Goal: Check status

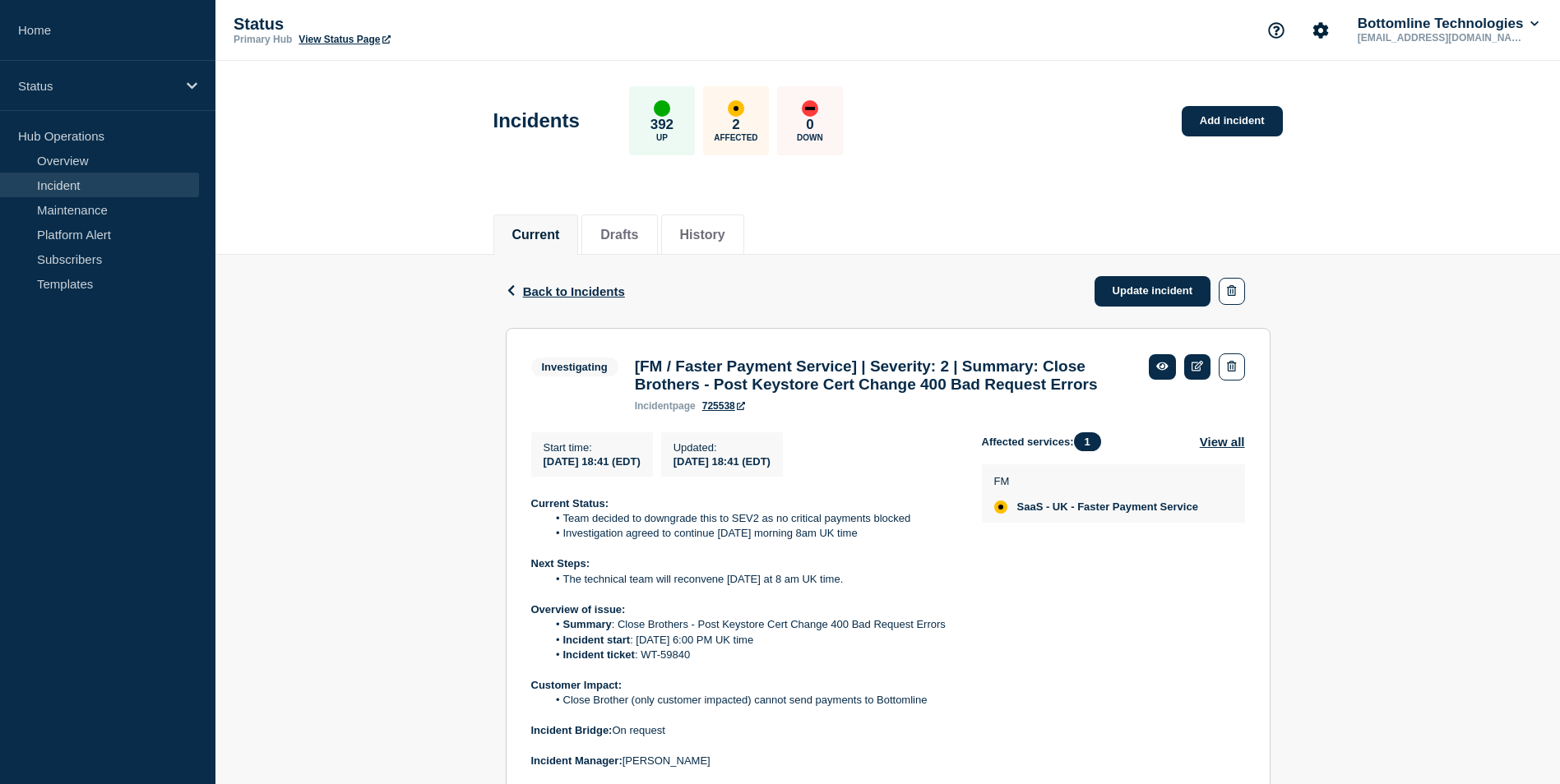
click at [100, 161] on link "Overview" at bounding box center [99, 160] width 199 height 25
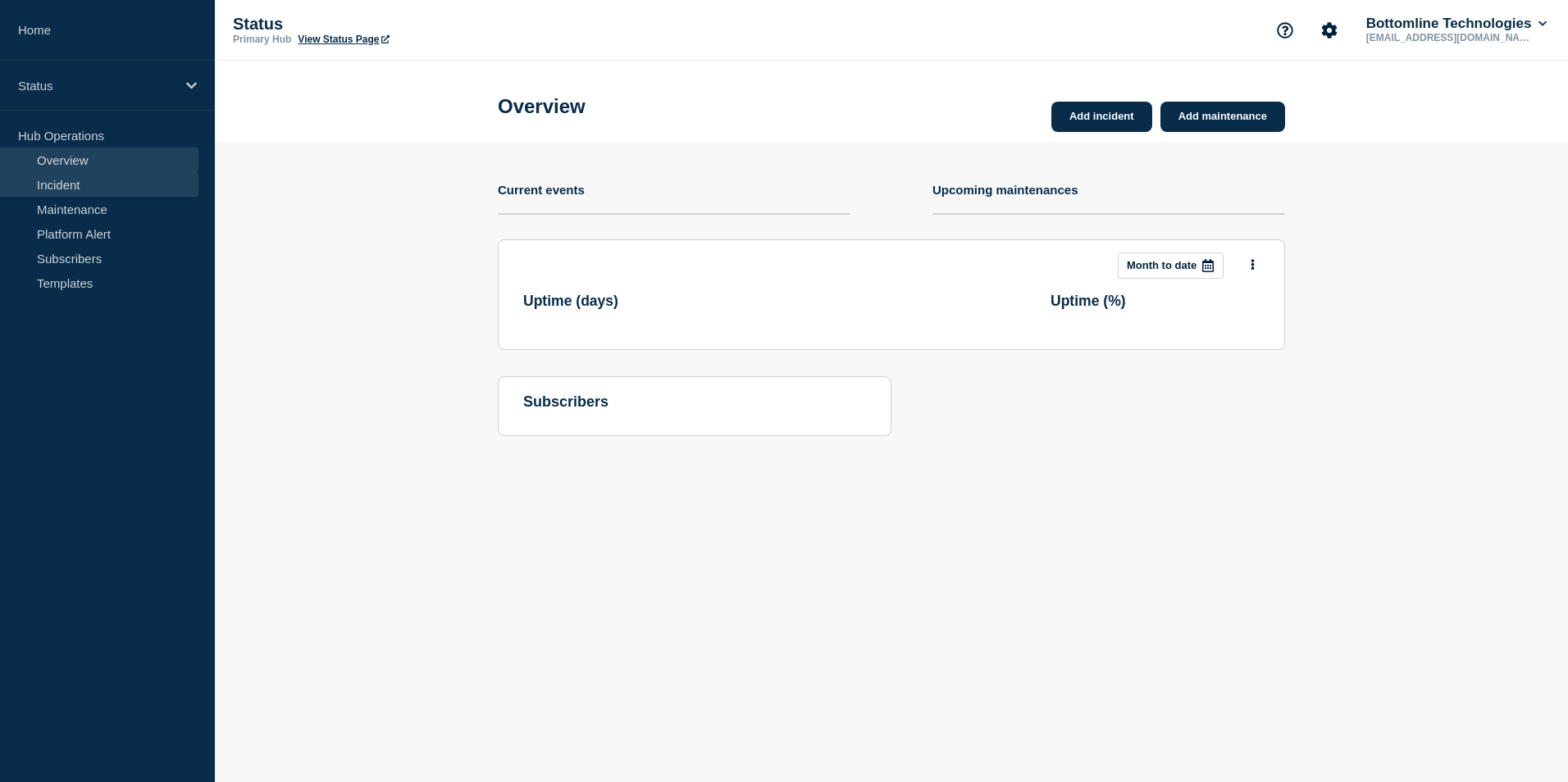
click at [114, 189] on link "Incident" at bounding box center [99, 184] width 198 height 25
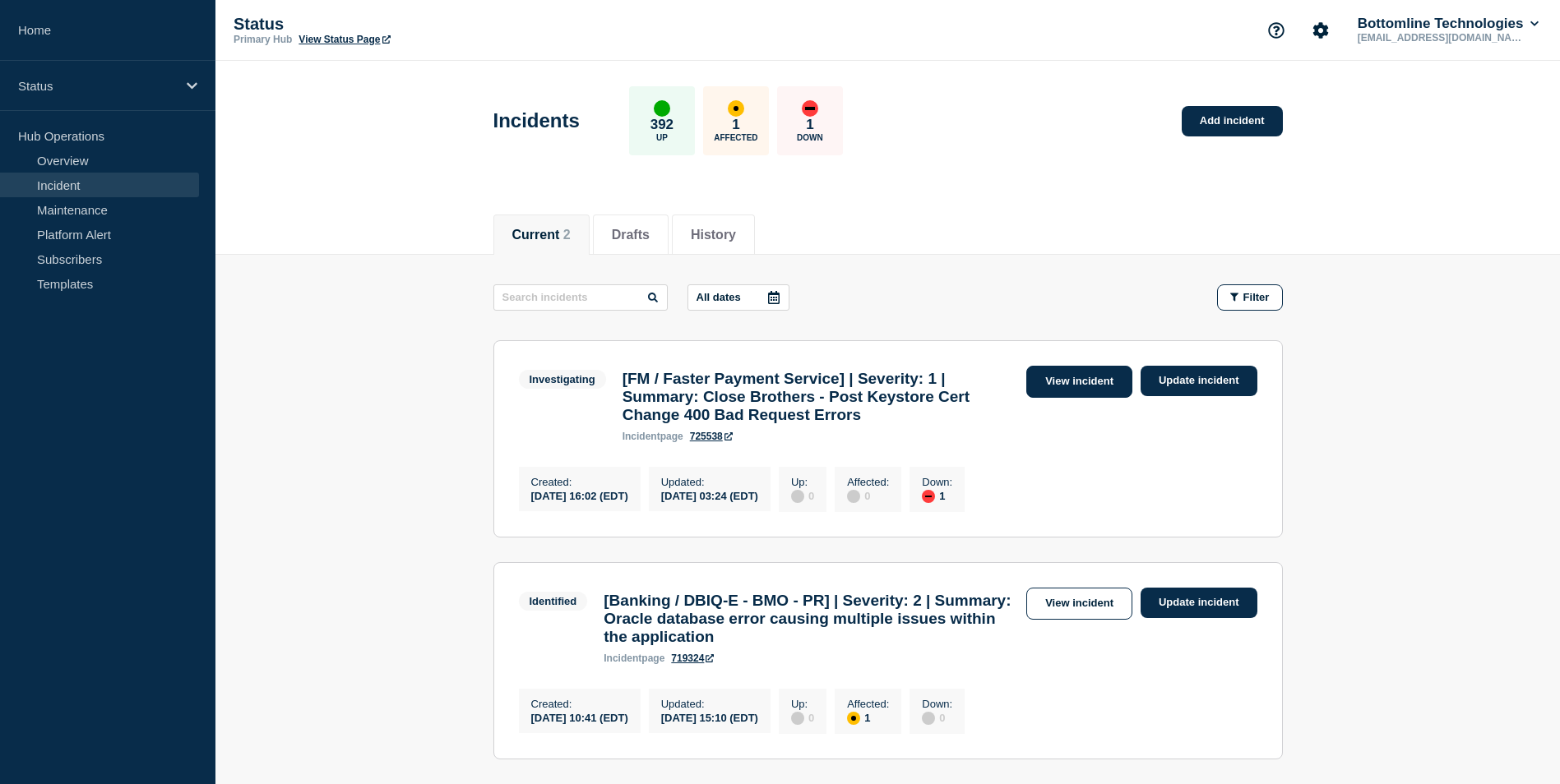
click at [1069, 379] on link "View incident" at bounding box center [1079, 382] width 106 height 32
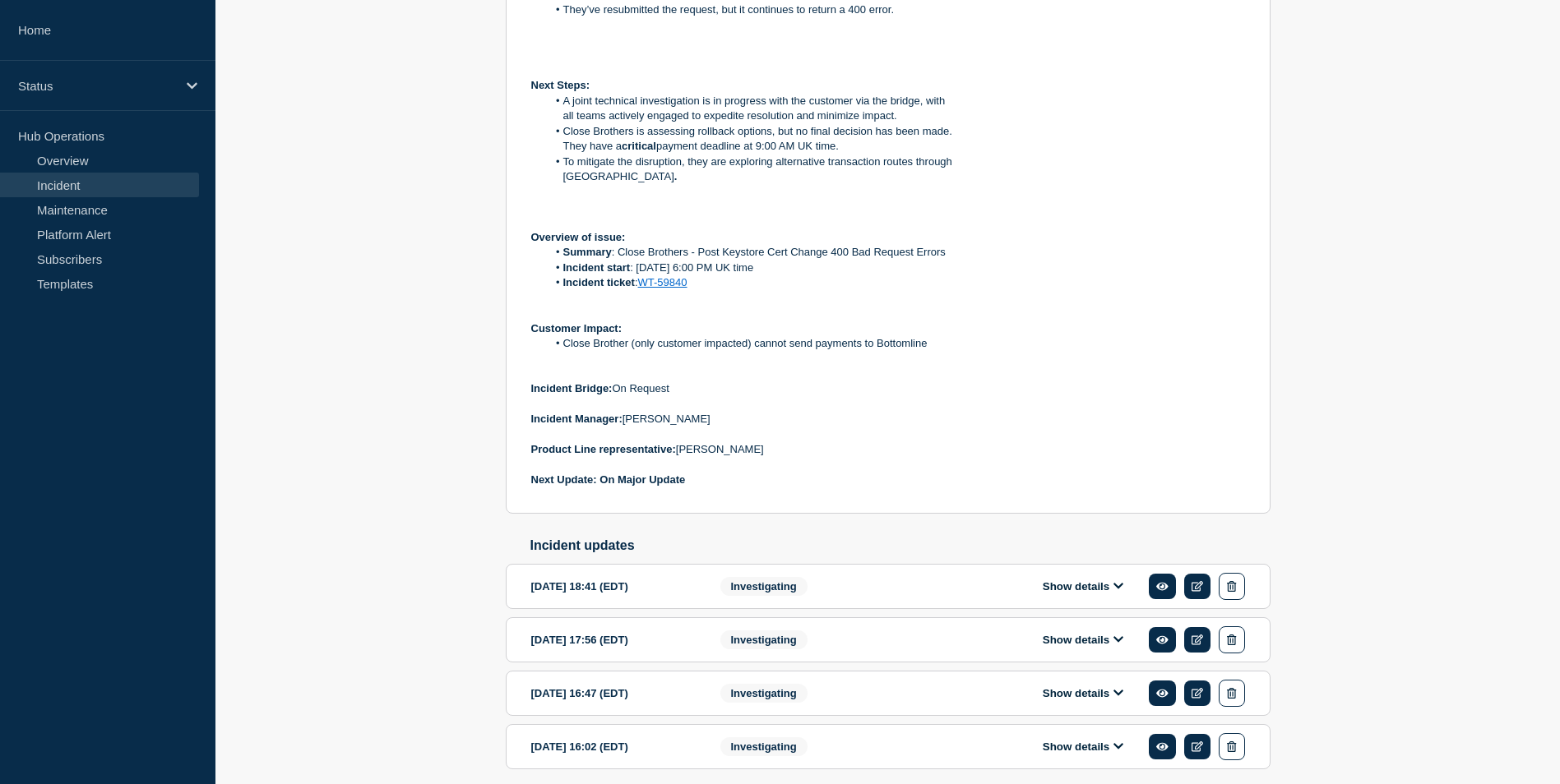
scroll to position [713, 0]
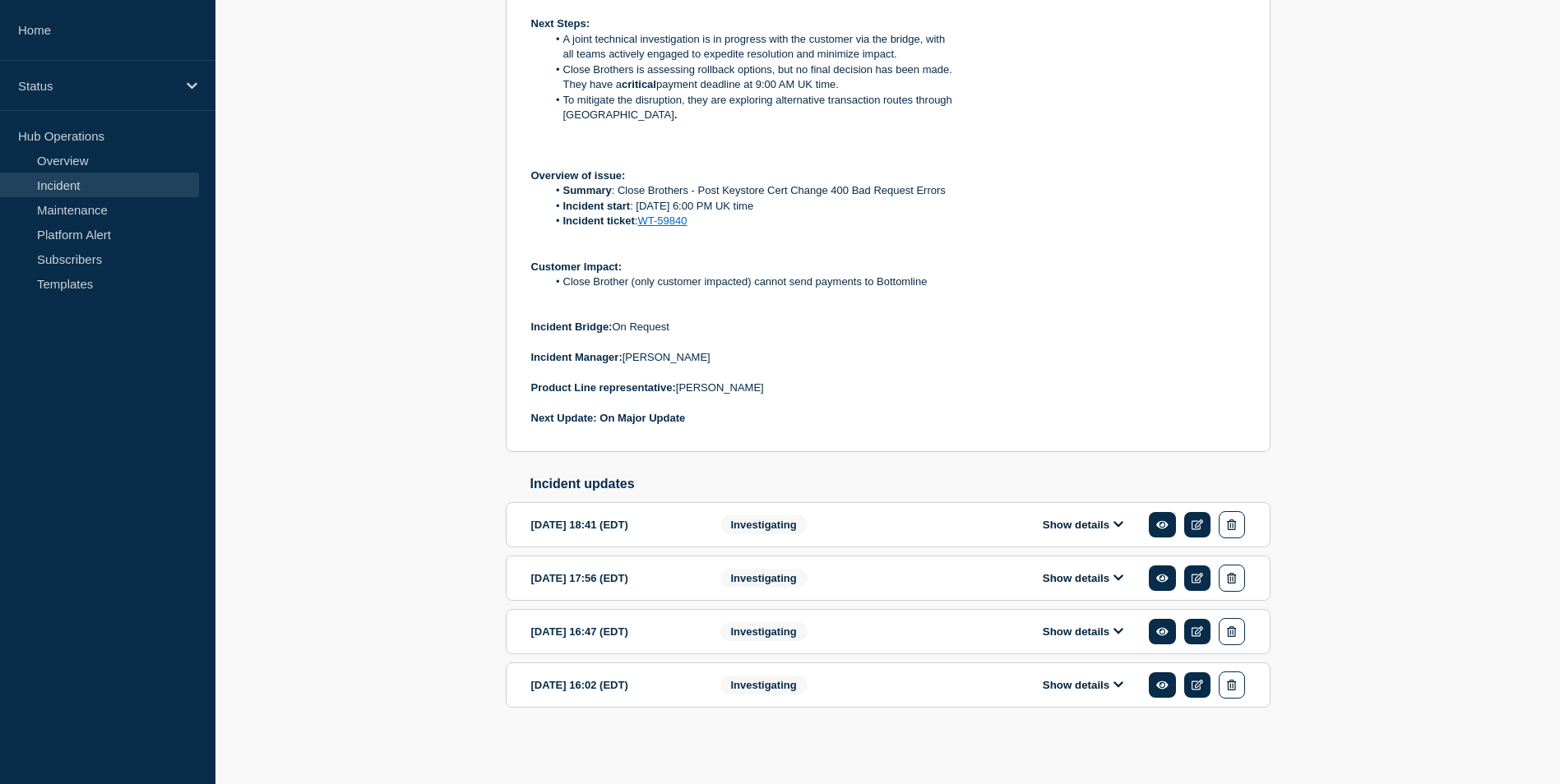
click at [1104, 528] on button "Show details" at bounding box center [1082, 525] width 91 height 14
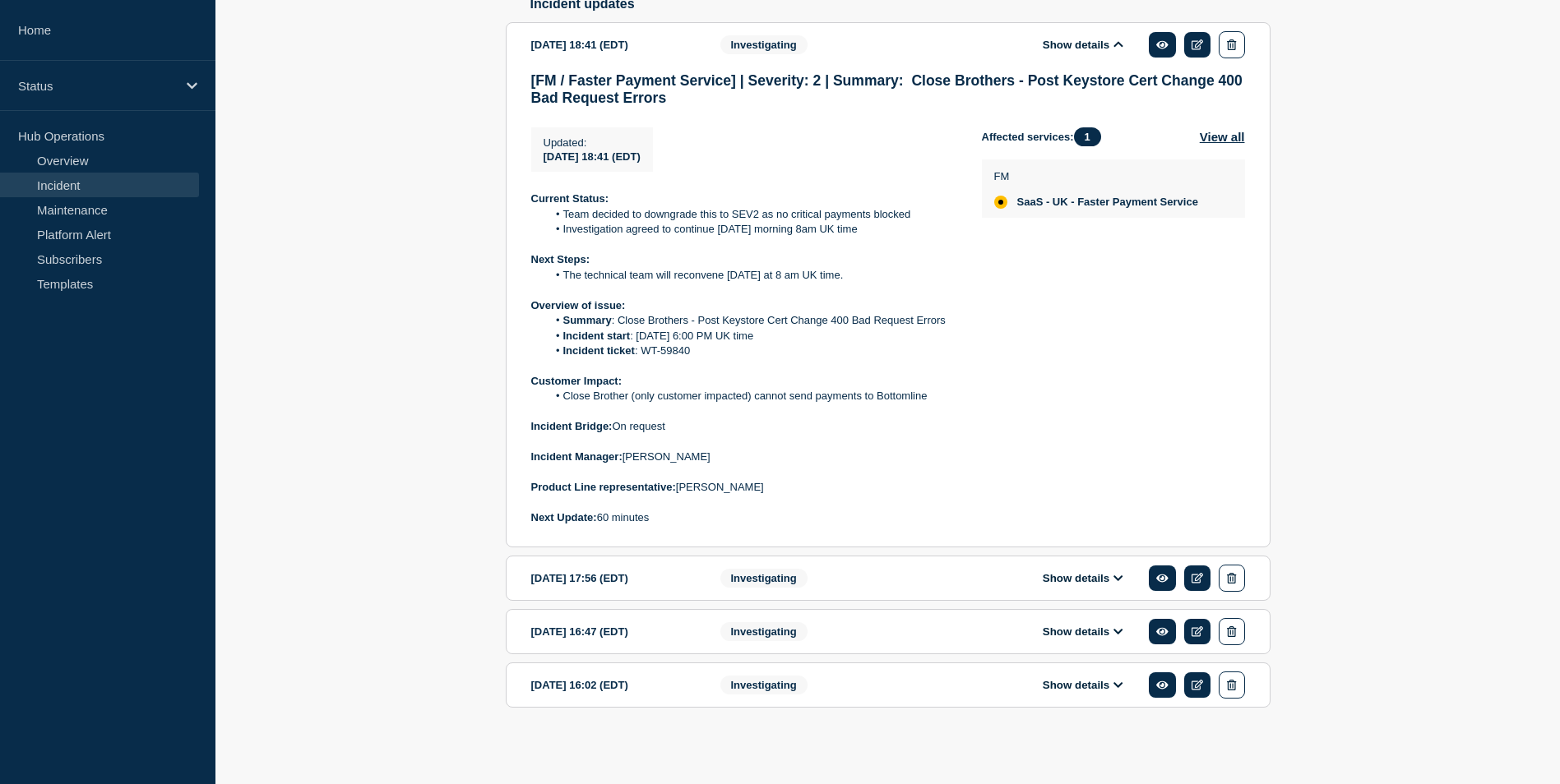
scroll to position [1196, 0]
click at [1071, 572] on button "Show details" at bounding box center [1082, 579] width 91 height 14
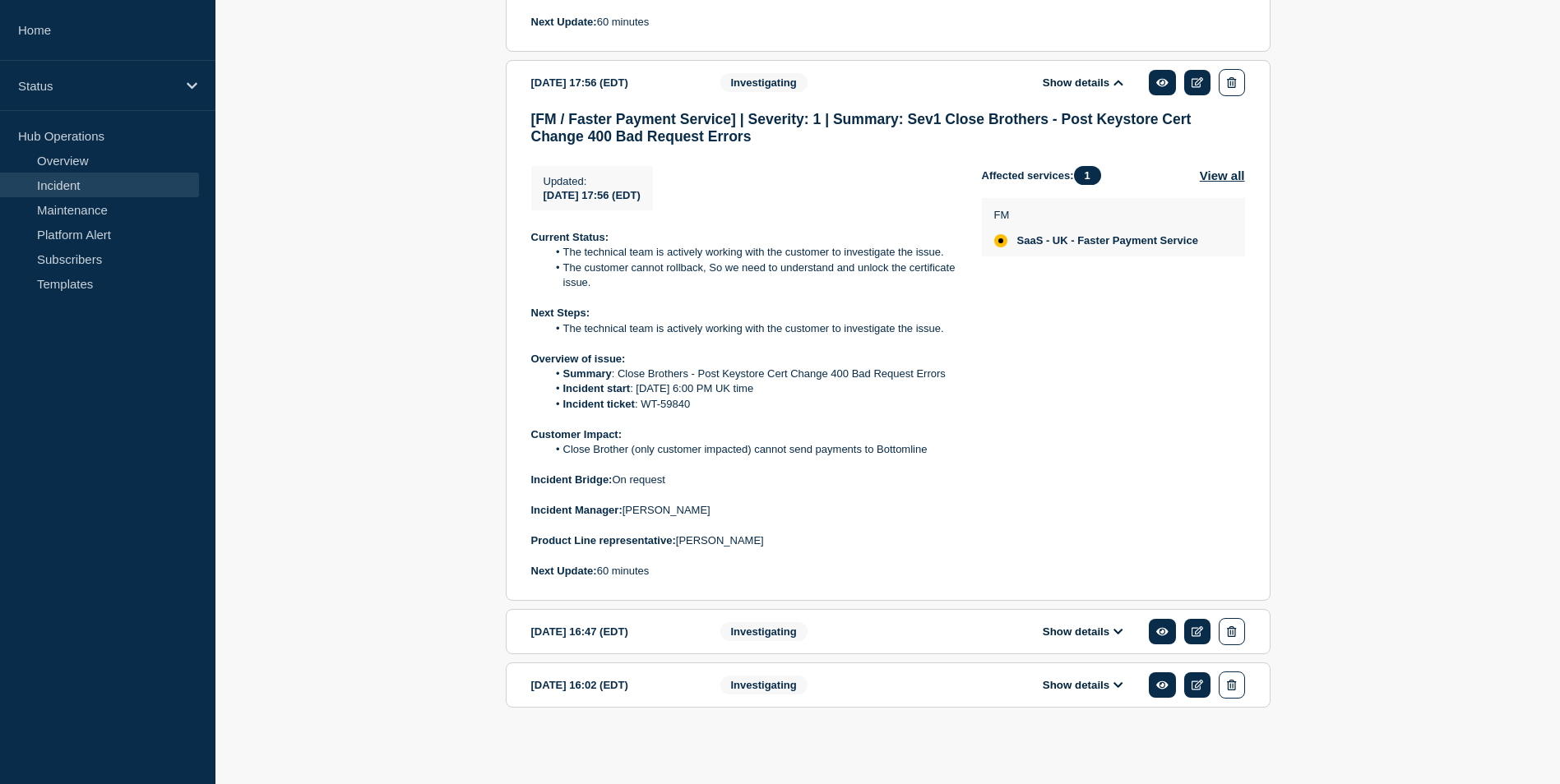
scroll to position [1694, 0]
click at [1088, 625] on button "Show details" at bounding box center [1082, 631] width 91 height 14
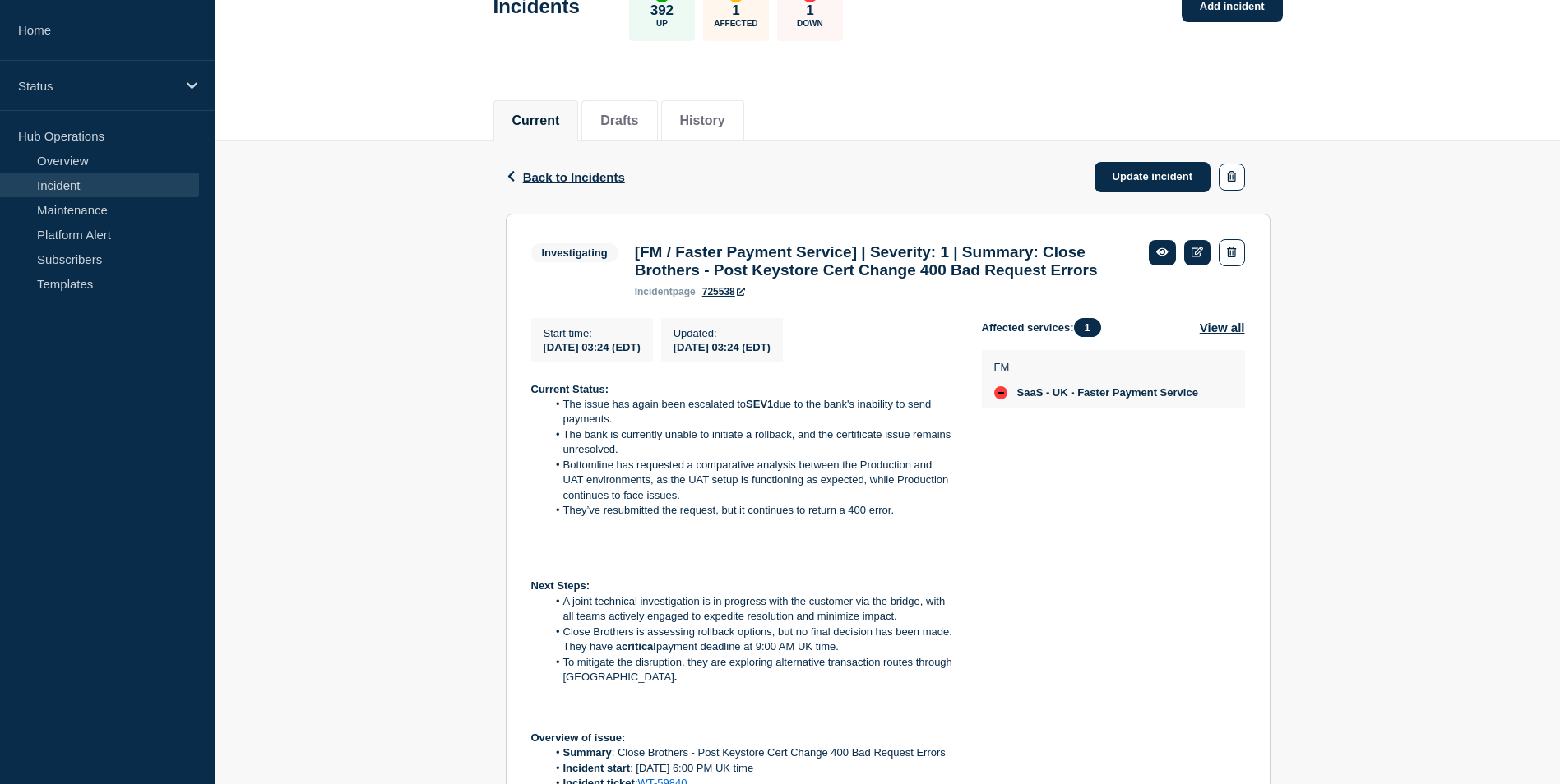
scroll to position [107, 0]
